Goal: Task Accomplishment & Management: Manage account settings

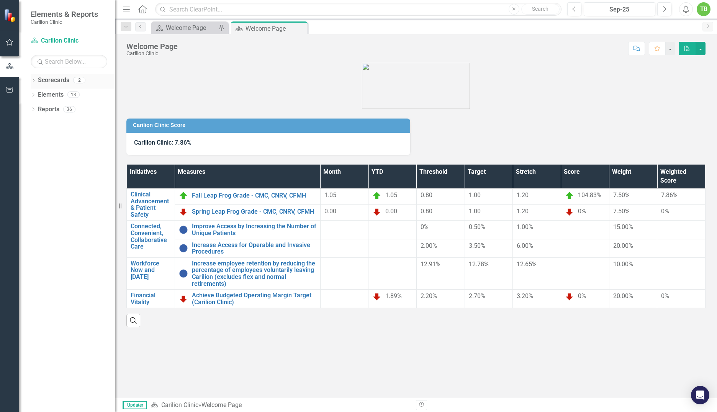
click at [34, 79] on icon at bounding box center [34, 80] width 2 height 3
click at [29, 93] on icon "Dropdown" at bounding box center [26, 94] width 6 height 5
click at [72, 109] on link "Department of [MEDICAL_DATA]" at bounding box center [73, 107] width 84 height 9
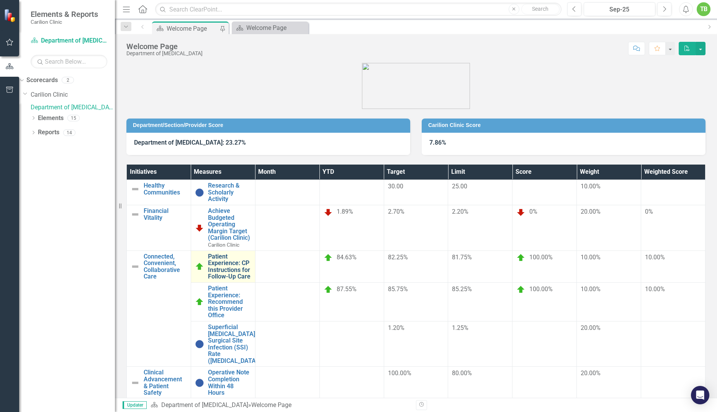
click at [251, 253] on link "Patient Experience: CP Instructions for Follow-Up Care" at bounding box center [229, 266] width 43 height 27
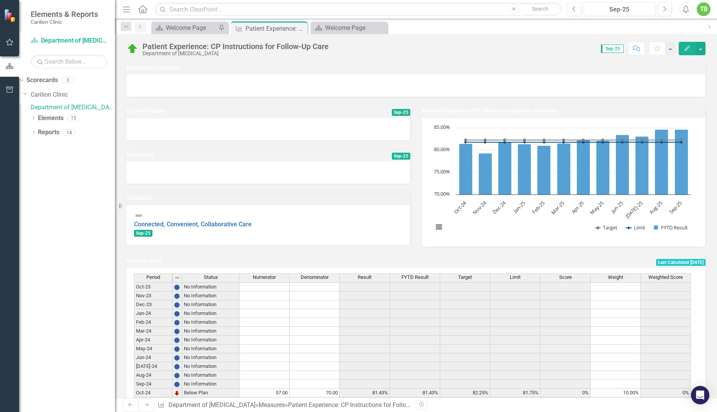
scroll to position [124, 0]
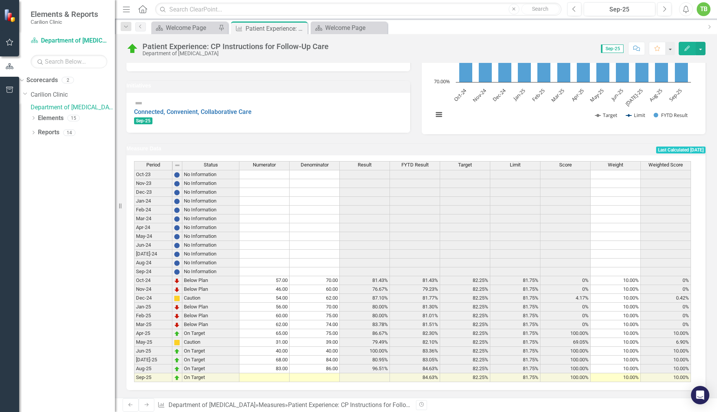
click at [279, 373] on td at bounding box center [264, 377] width 50 height 9
type textarea "36"
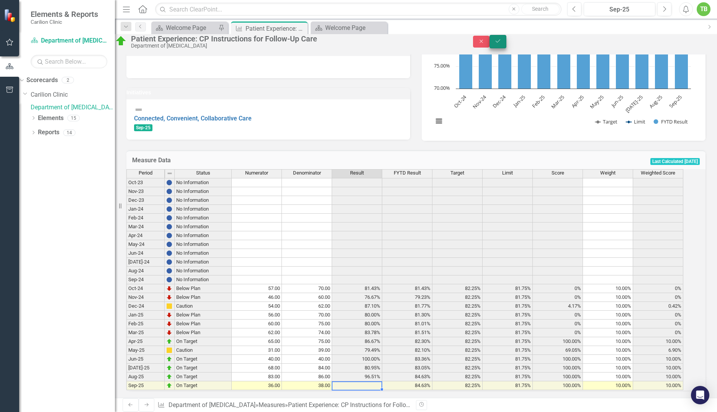
type textarea "38"
click at [502, 44] on icon "Save" at bounding box center [498, 40] width 7 height 5
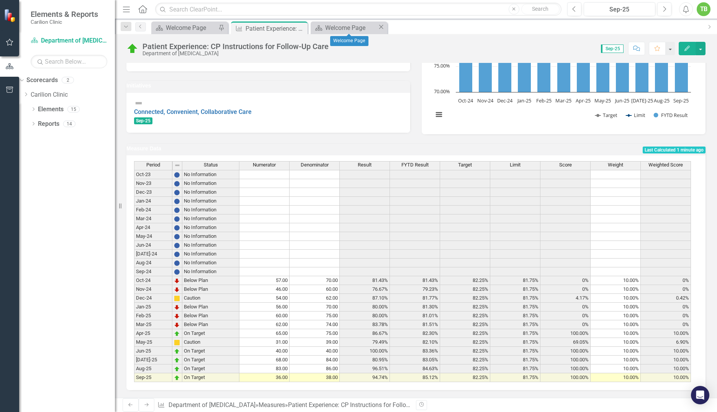
click at [382, 28] on icon "Close" at bounding box center [381, 27] width 8 height 6
click at [302, 27] on icon "Close" at bounding box center [301, 28] width 8 height 6
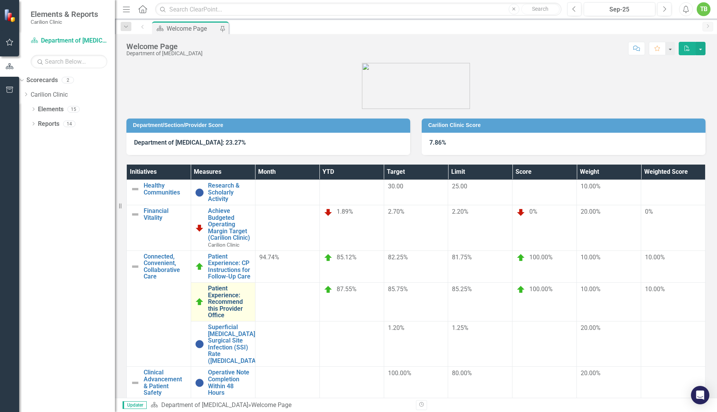
click at [251, 285] on link "Patient Experience: Recommend this Provider Office" at bounding box center [229, 302] width 43 height 34
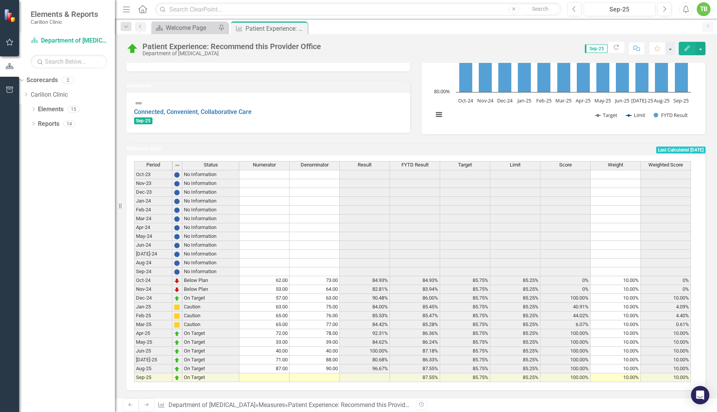
scroll to position [124, 0]
click at [277, 373] on td at bounding box center [264, 377] width 50 height 9
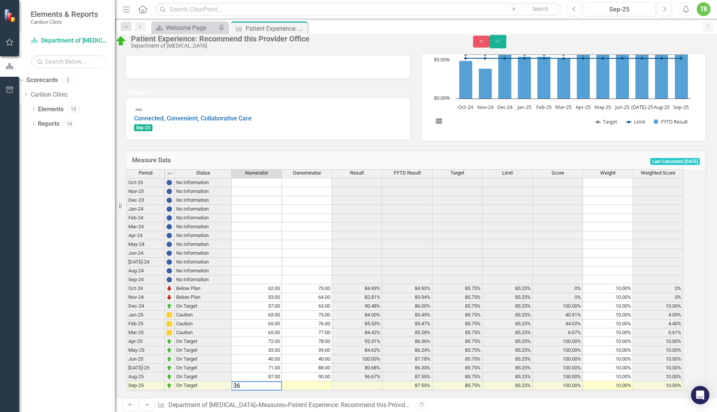
type textarea "36"
type textarea "38"
click at [502, 43] on icon "Save" at bounding box center [498, 40] width 7 height 5
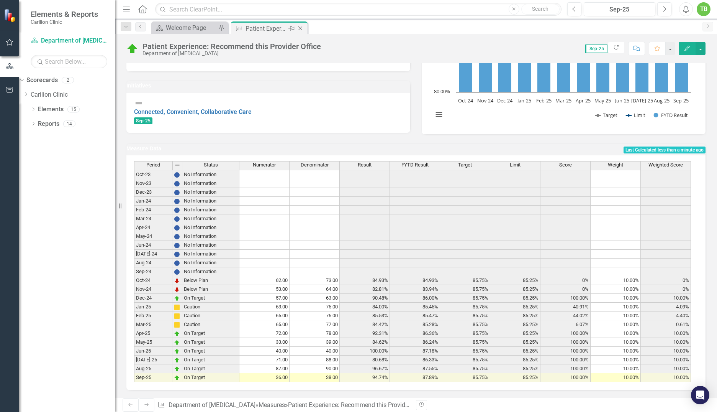
click at [300, 26] on icon "Close" at bounding box center [301, 28] width 8 height 6
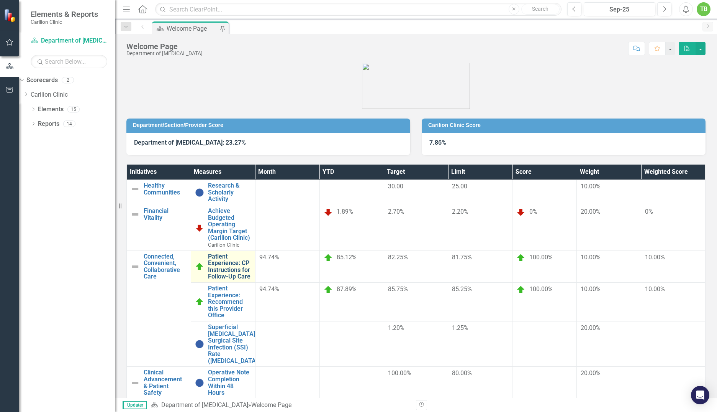
click at [251, 253] on link "Patient Experience: CP Instructions for Follow-Up Care" at bounding box center [229, 266] width 43 height 27
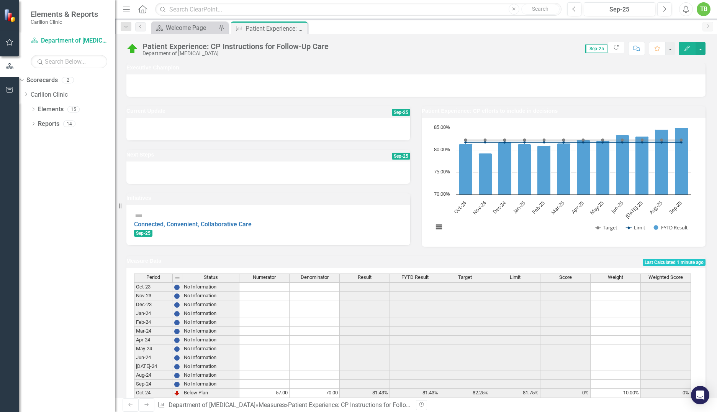
scroll to position [124, 0]
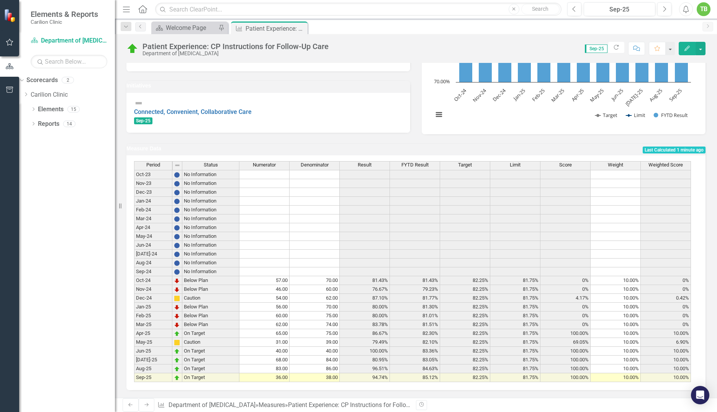
click at [280, 374] on td "36.00" at bounding box center [264, 377] width 50 height 9
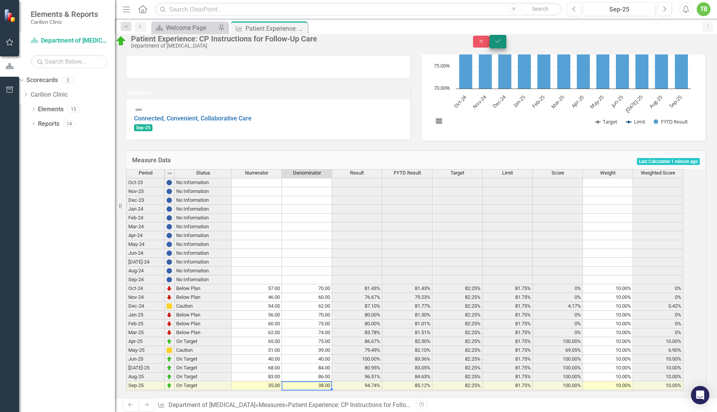
type textarea "38"
click at [502, 43] on icon "Save" at bounding box center [498, 40] width 7 height 5
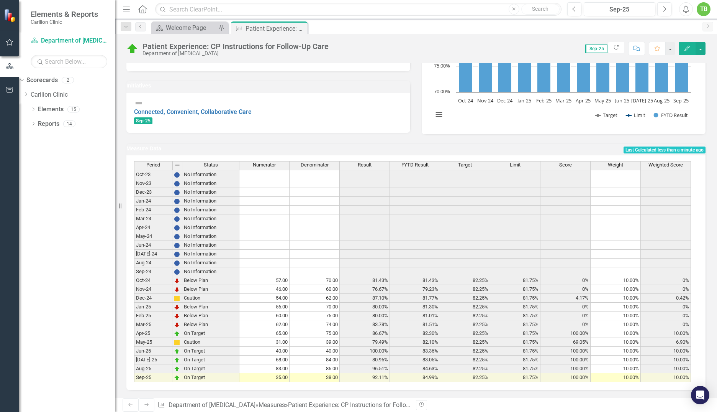
click at [271, 374] on td "35.00" at bounding box center [264, 377] width 50 height 9
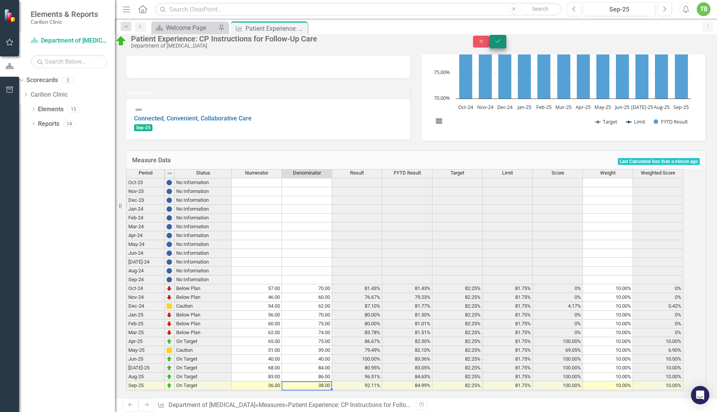
type textarea "38"
click at [502, 44] on icon "Save" at bounding box center [498, 40] width 7 height 5
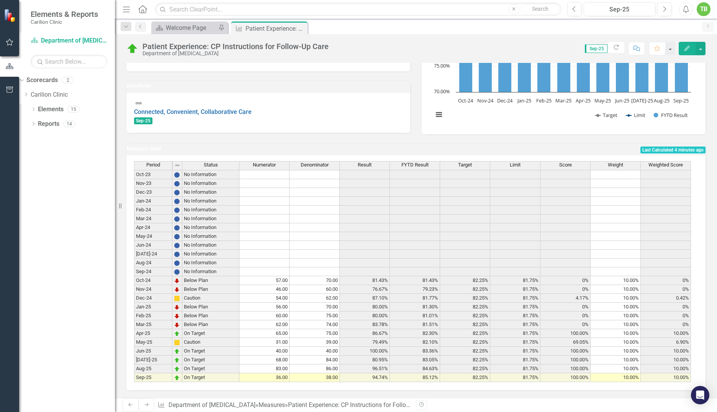
scroll to position [0, 0]
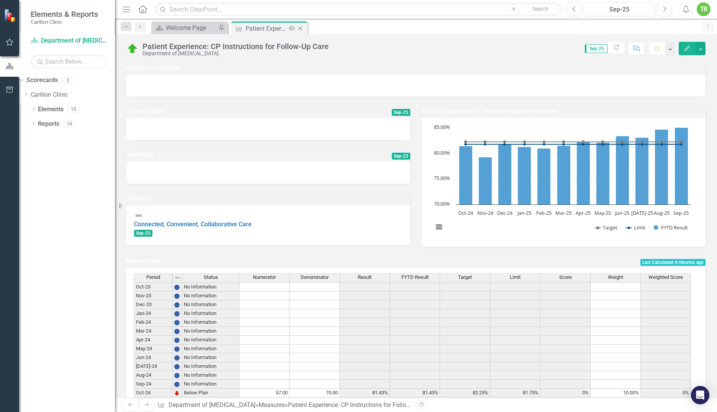
click at [301, 27] on icon "Close" at bounding box center [301, 28] width 8 height 6
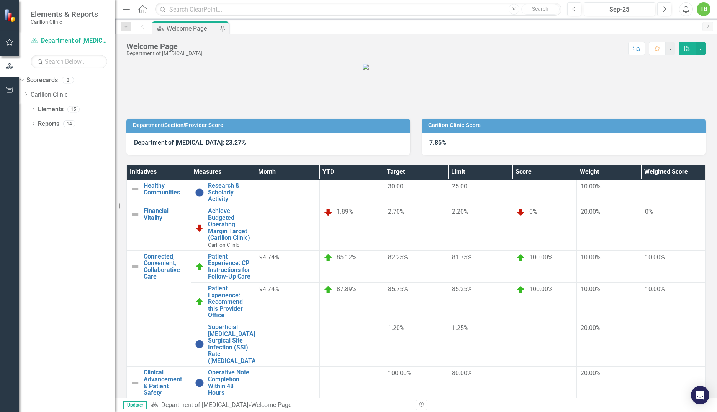
click at [703, 8] on div "TB" at bounding box center [704, 9] width 14 height 14
click at [675, 100] on link "Logout Log Out" at bounding box center [680, 97] width 61 height 14
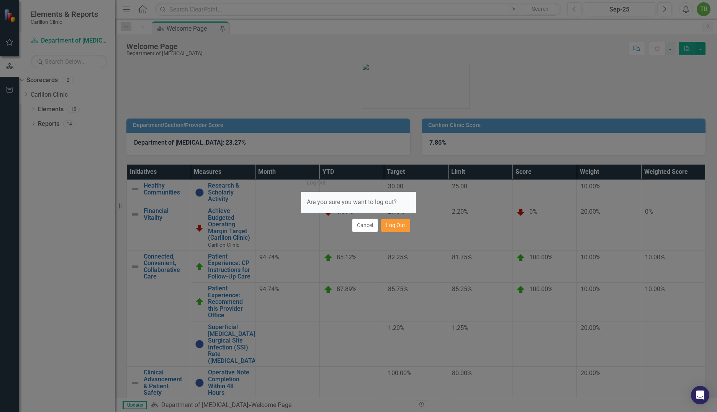
click at [393, 226] on button "Log Out" at bounding box center [395, 224] width 29 height 13
